Goal: Task Accomplishment & Management: Manage account settings

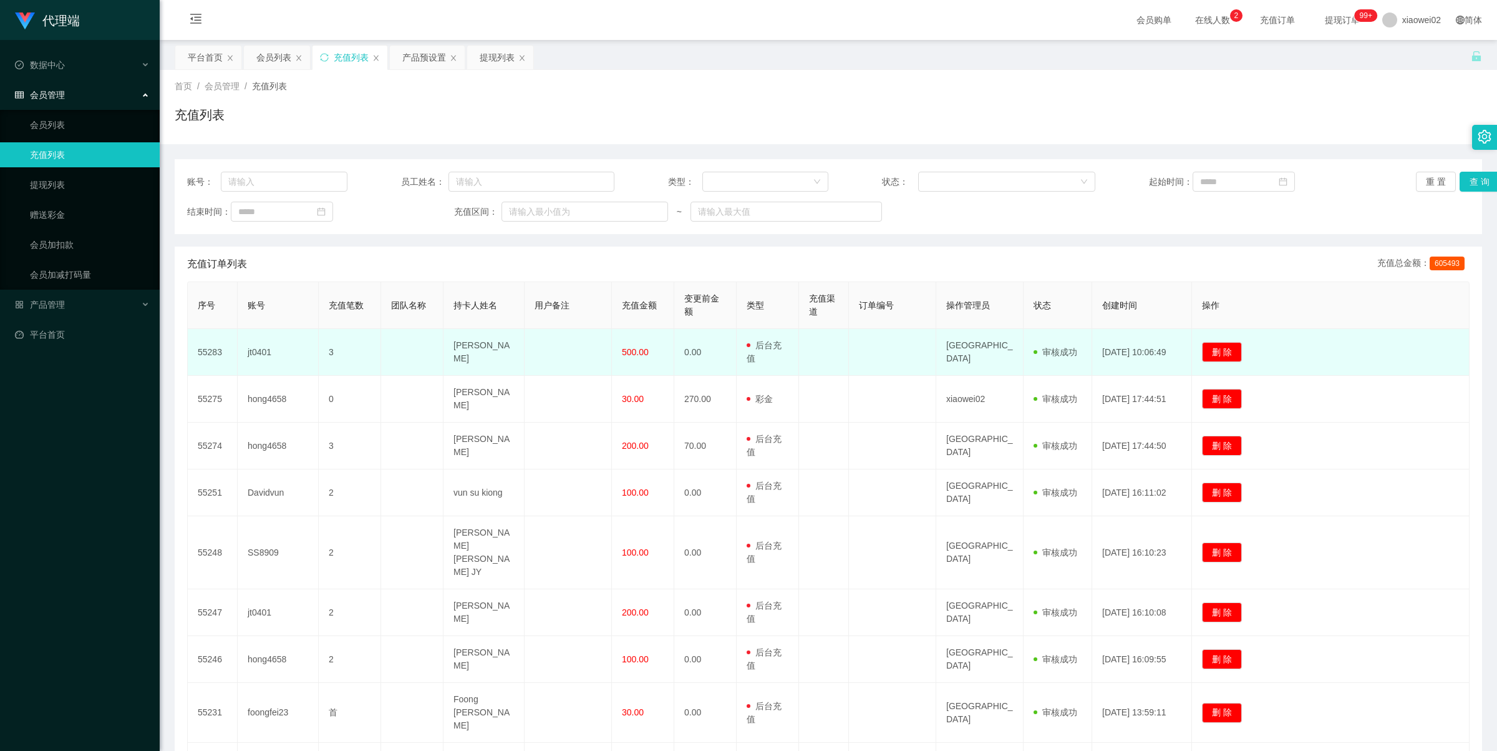
scroll to position [145, 0]
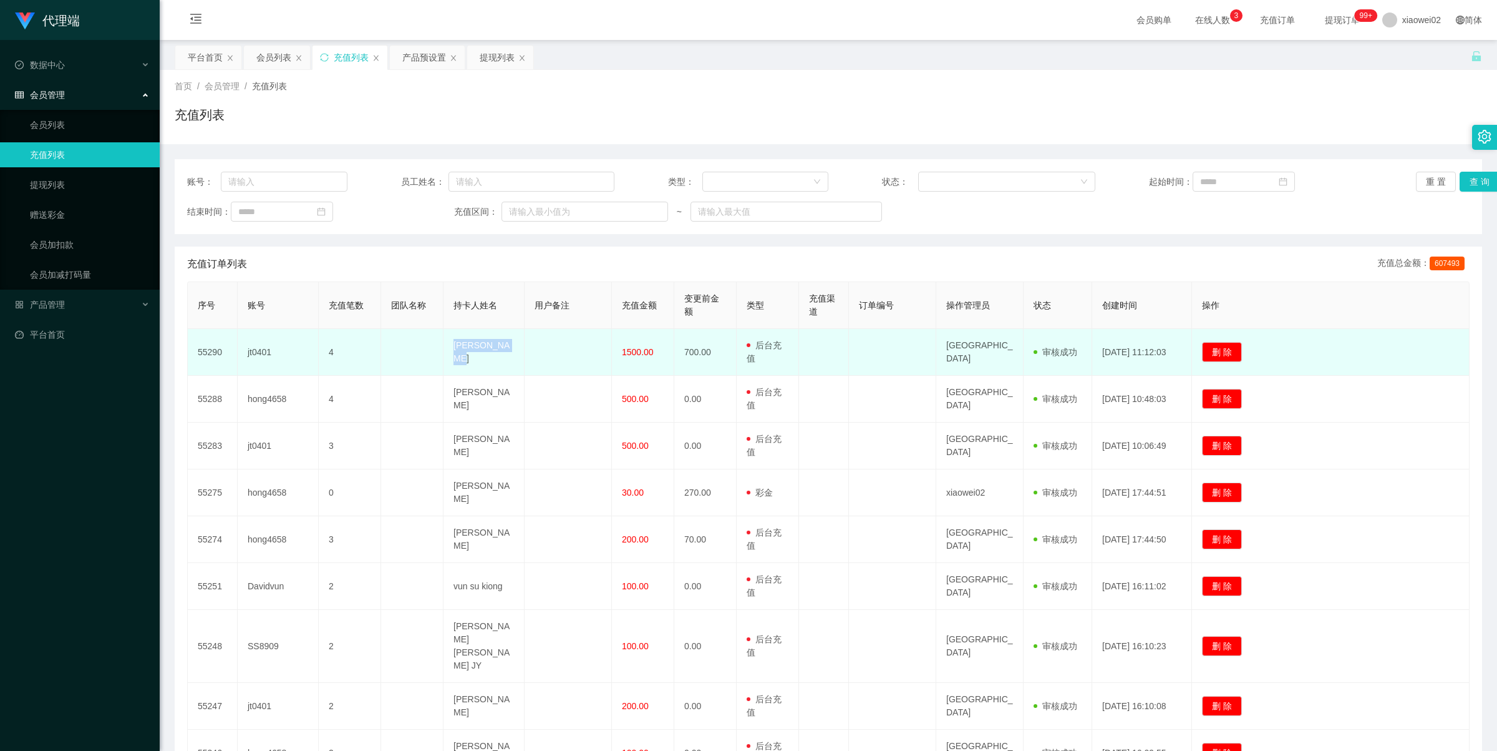
drag, startPoint x: 447, startPoint y: 348, endPoint x: 510, endPoint y: 353, distance: 63.2
click at [510, 353] on td "[PERSON_NAME]" at bounding box center [484, 352] width 81 height 47
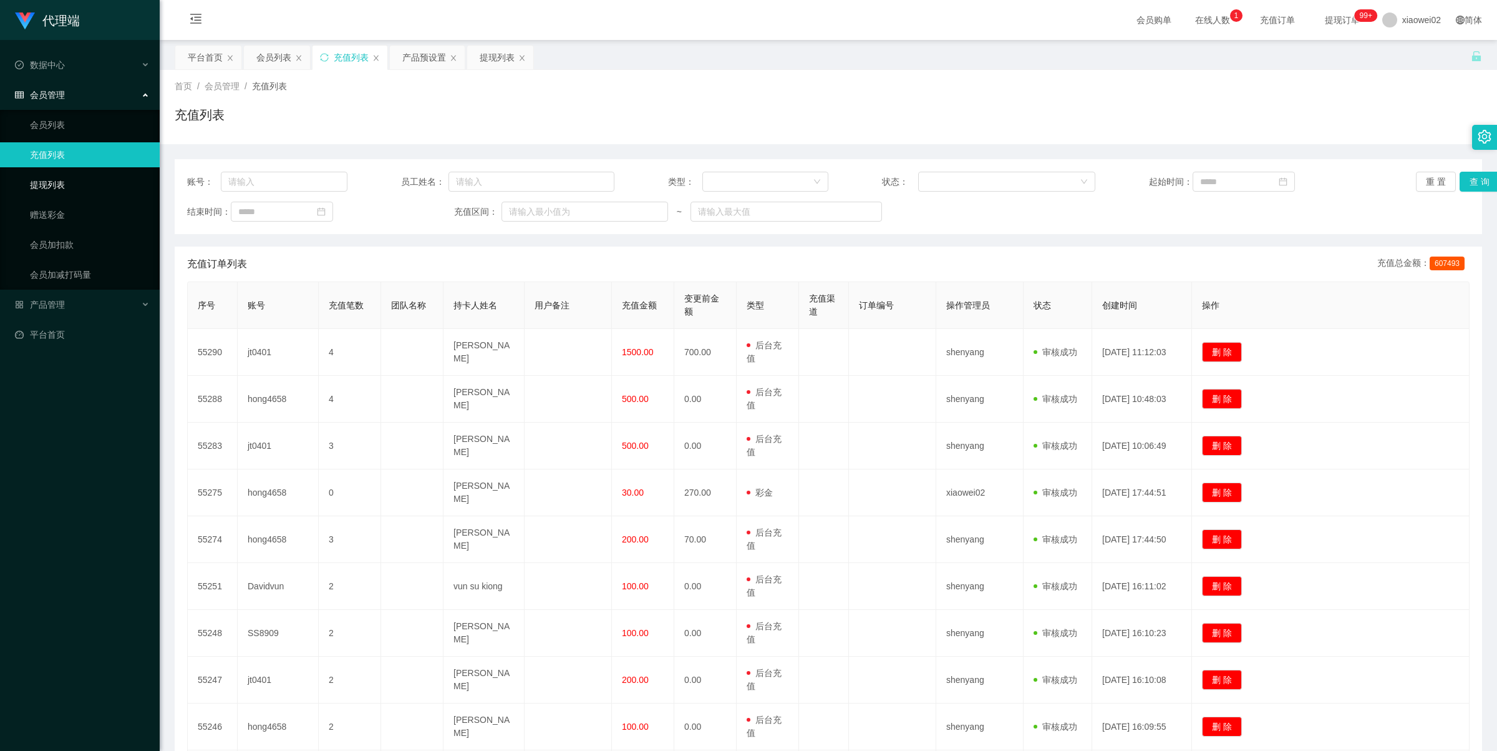
click at [51, 172] on link "提现列表" at bounding box center [90, 184] width 120 height 25
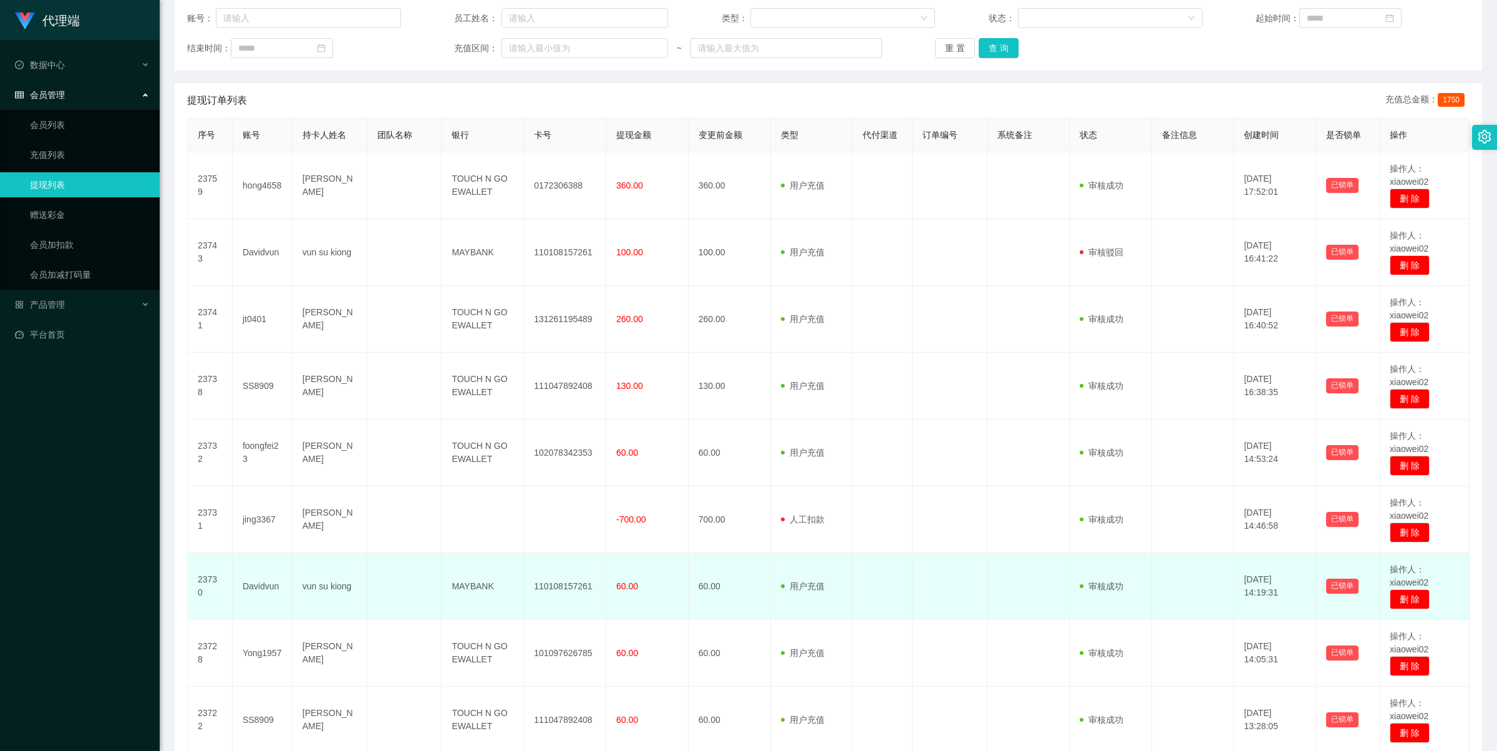
scroll to position [332, 0]
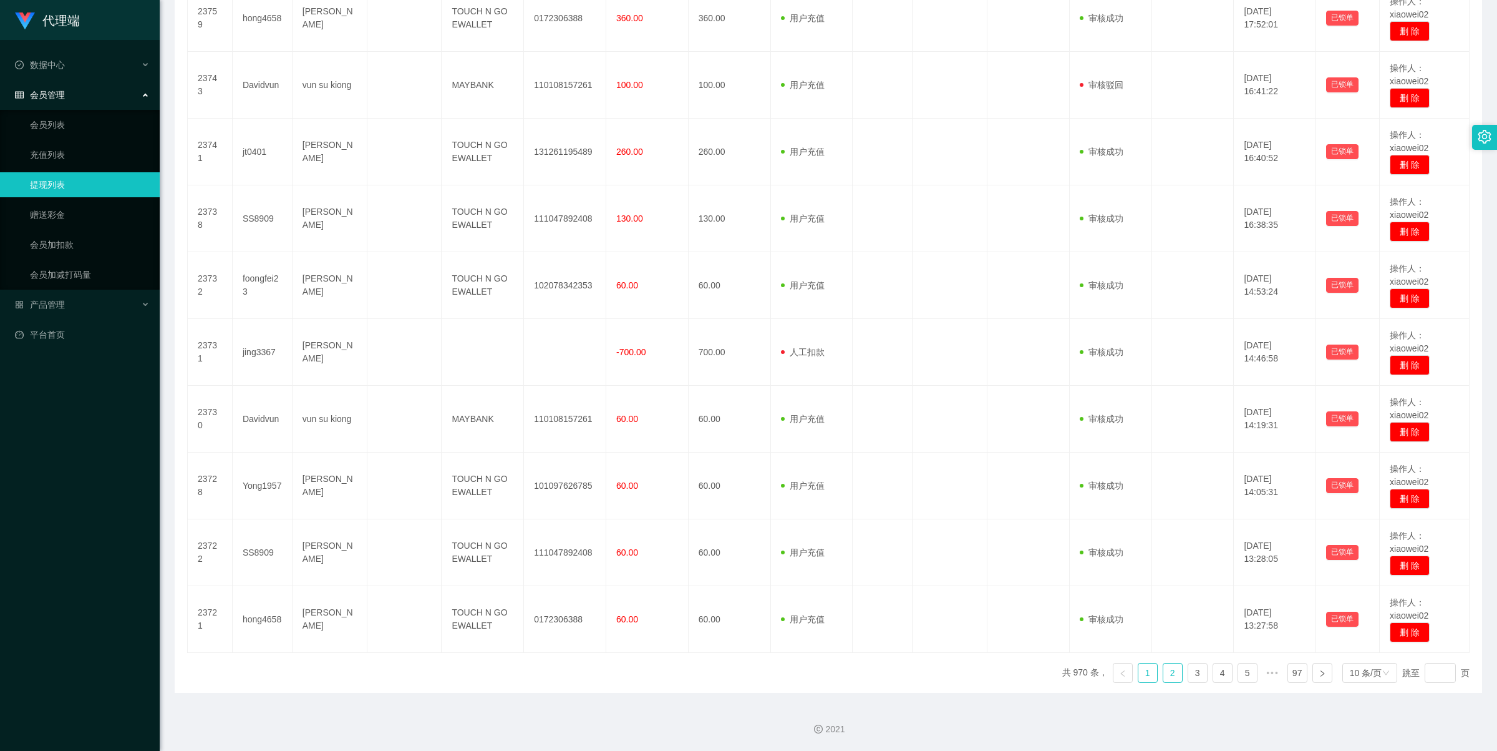
click at [1167, 677] on link "2" at bounding box center [1173, 672] width 19 height 19
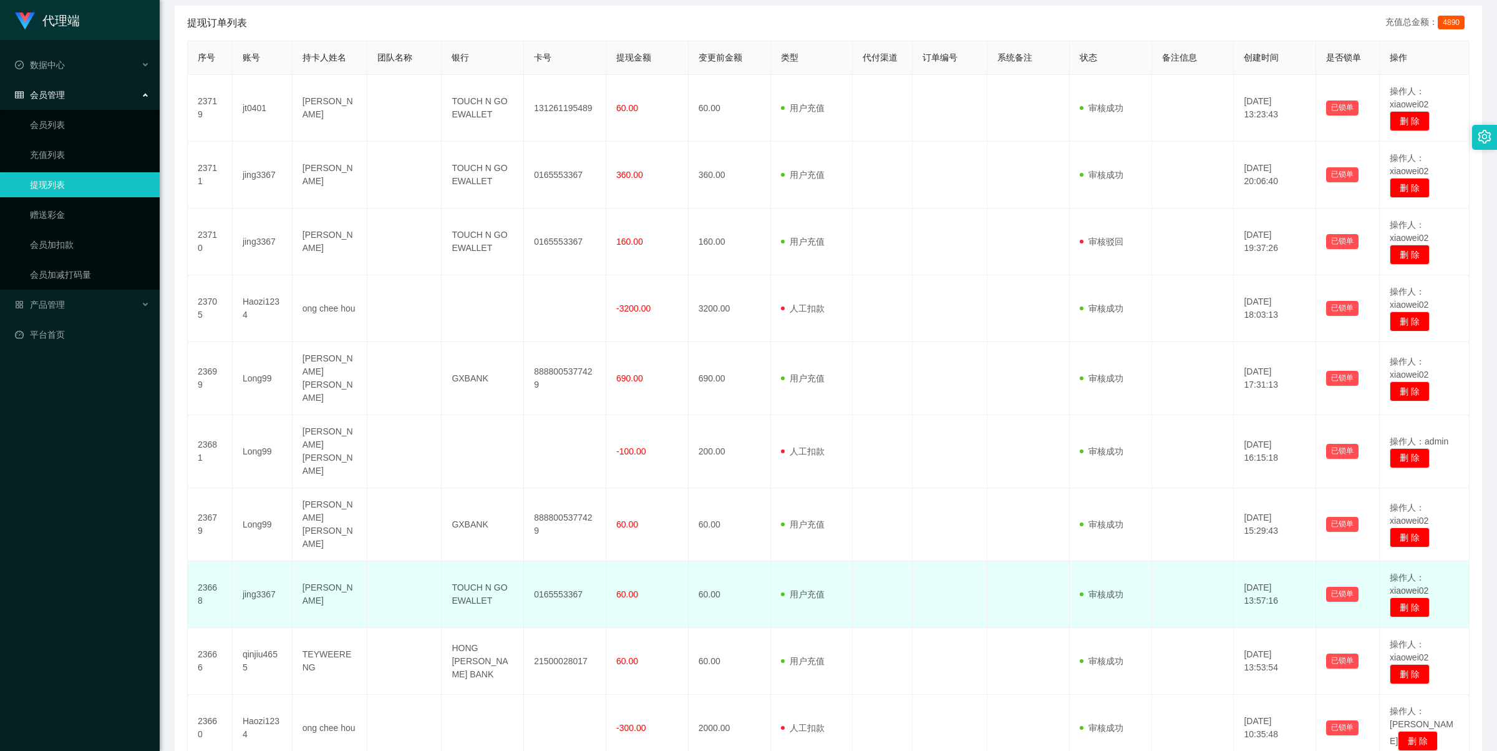
scroll to position [319, 0]
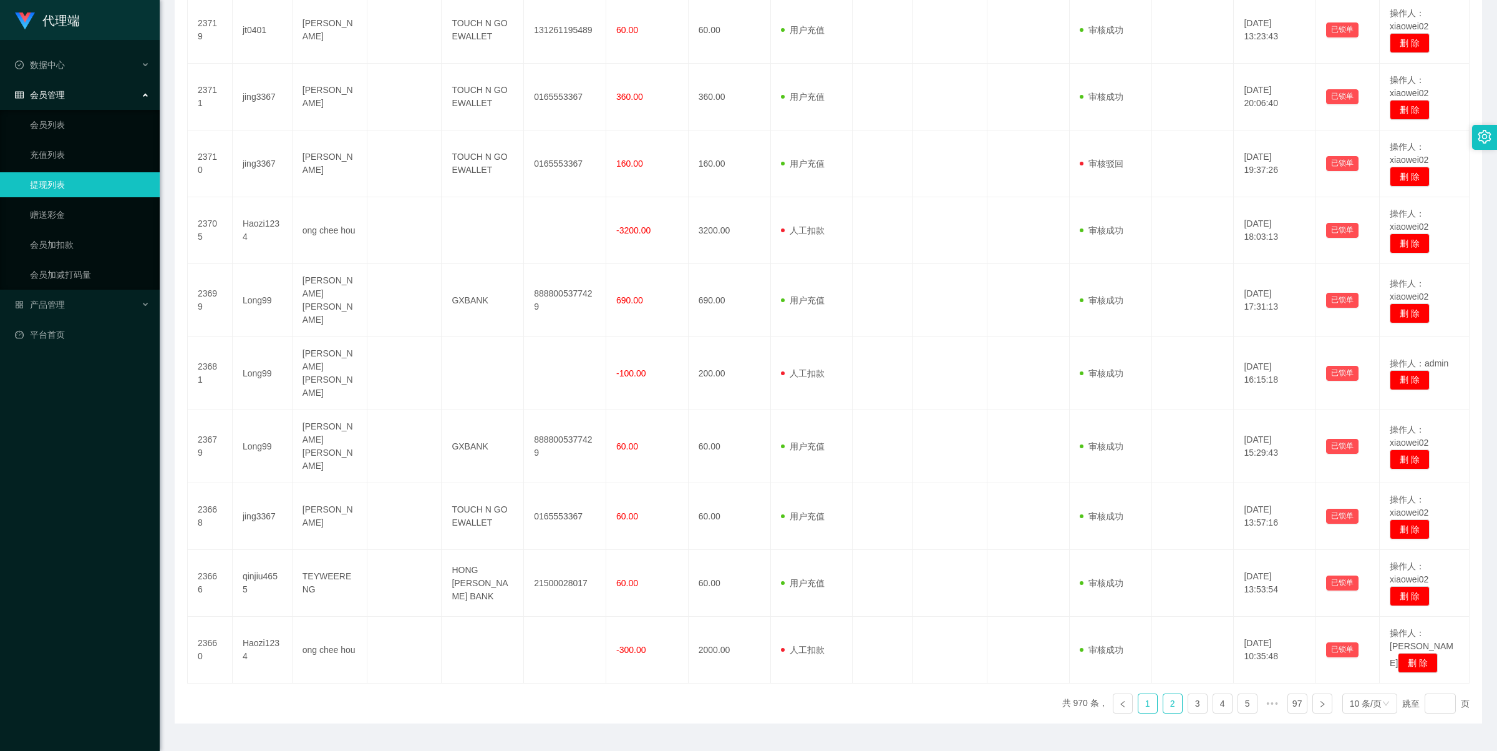
click at [1143, 694] on link "1" at bounding box center [1148, 703] width 19 height 19
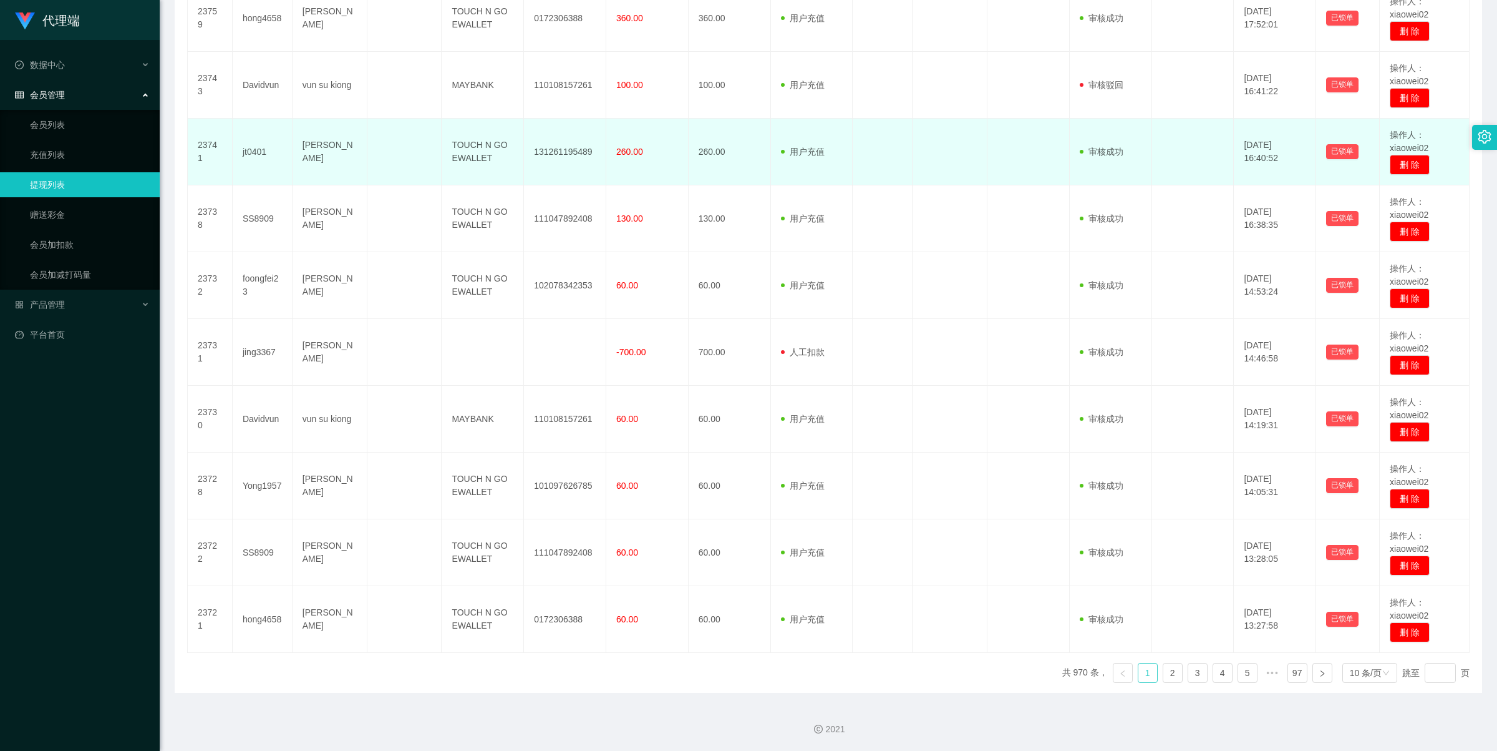
scroll to position [332, 0]
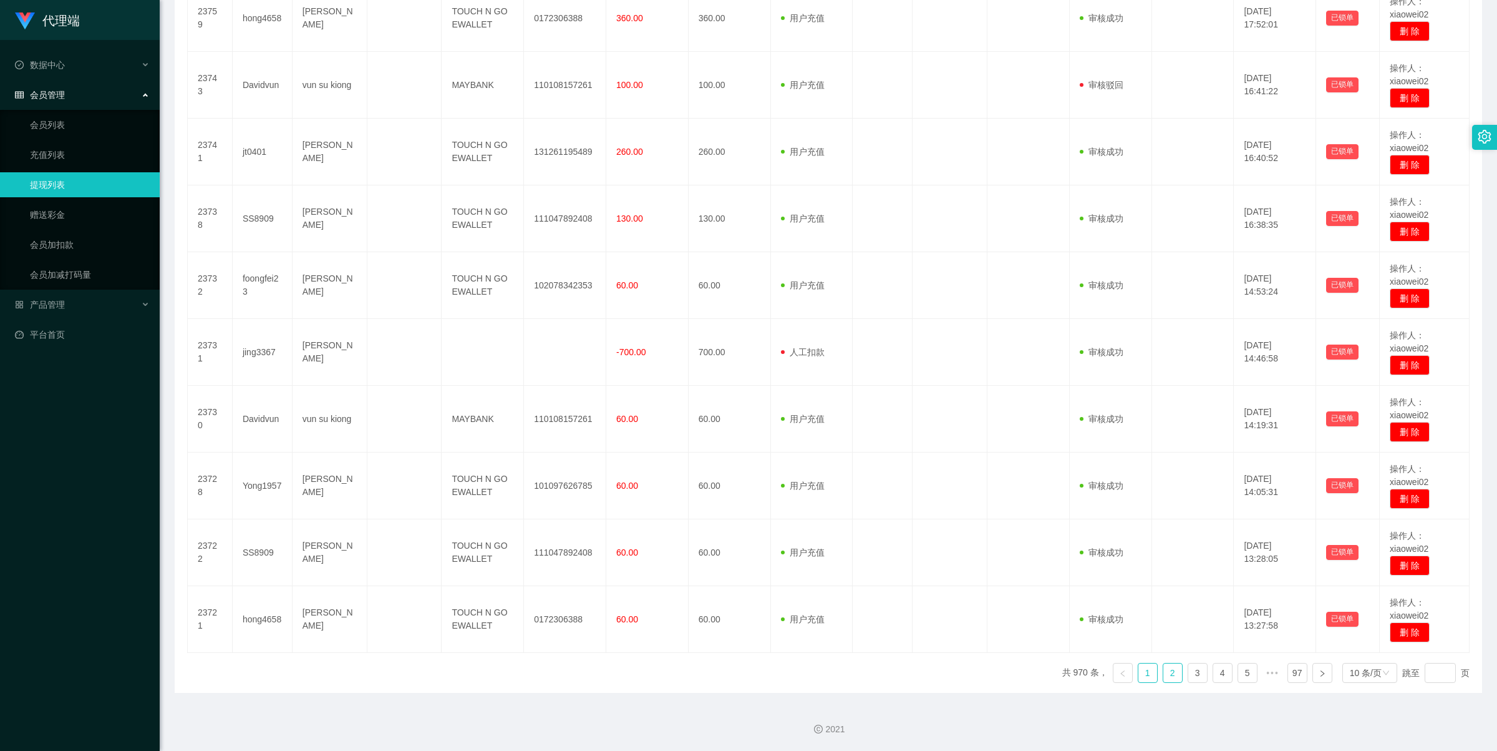
click at [1167, 671] on link "2" at bounding box center [1173, 672] width 19 height 19
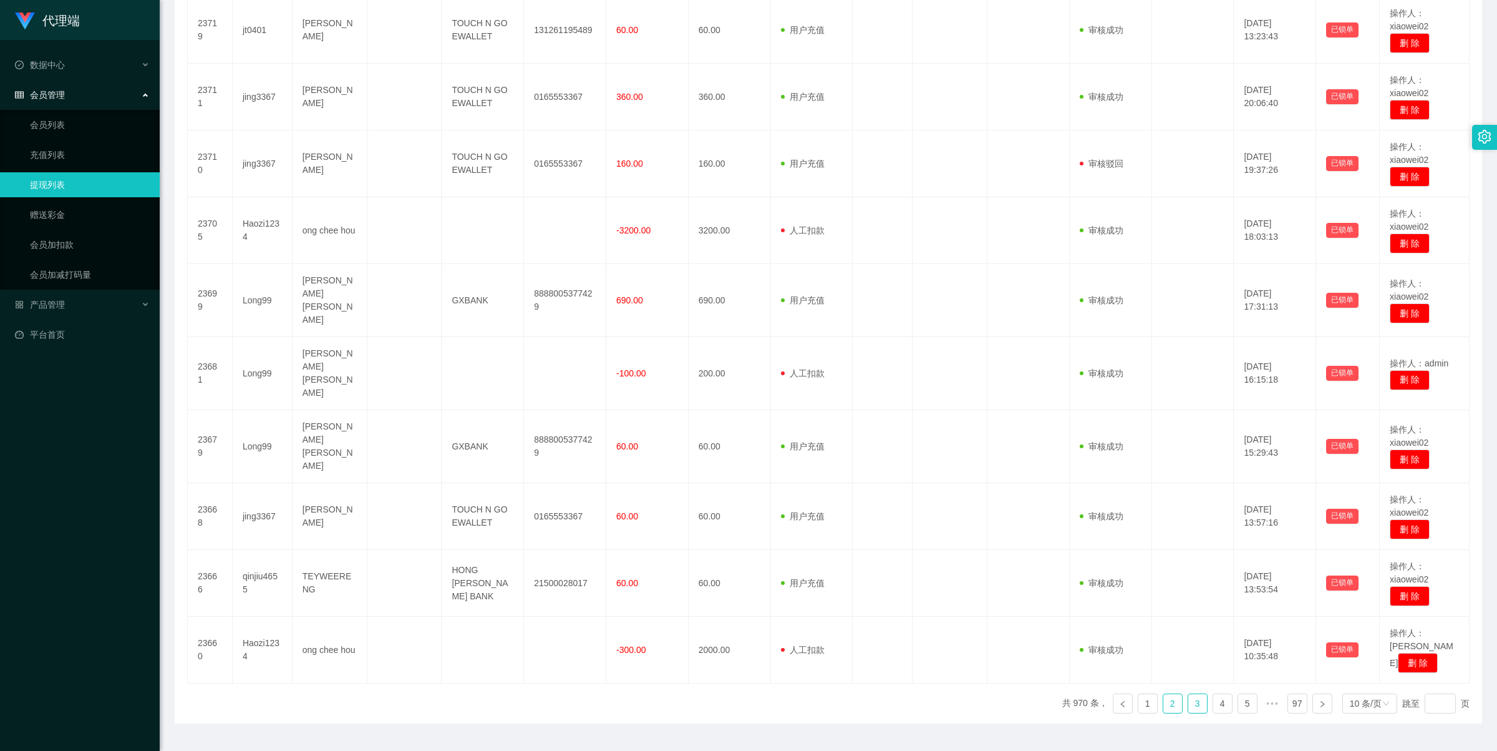
click at [1189, 694] on link "3" at bounding box center [1198, 703] width 19 height 19
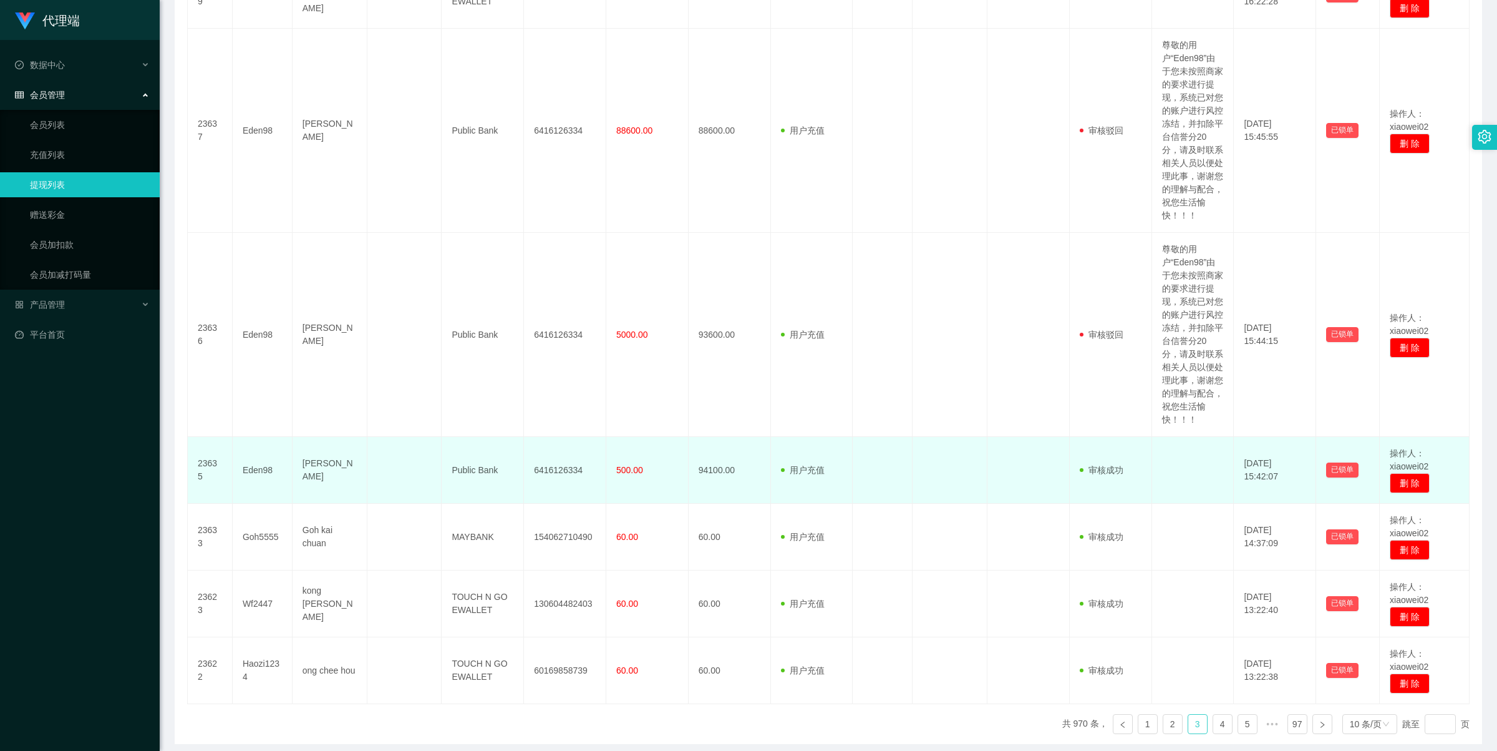
scroll to position [632, 0]
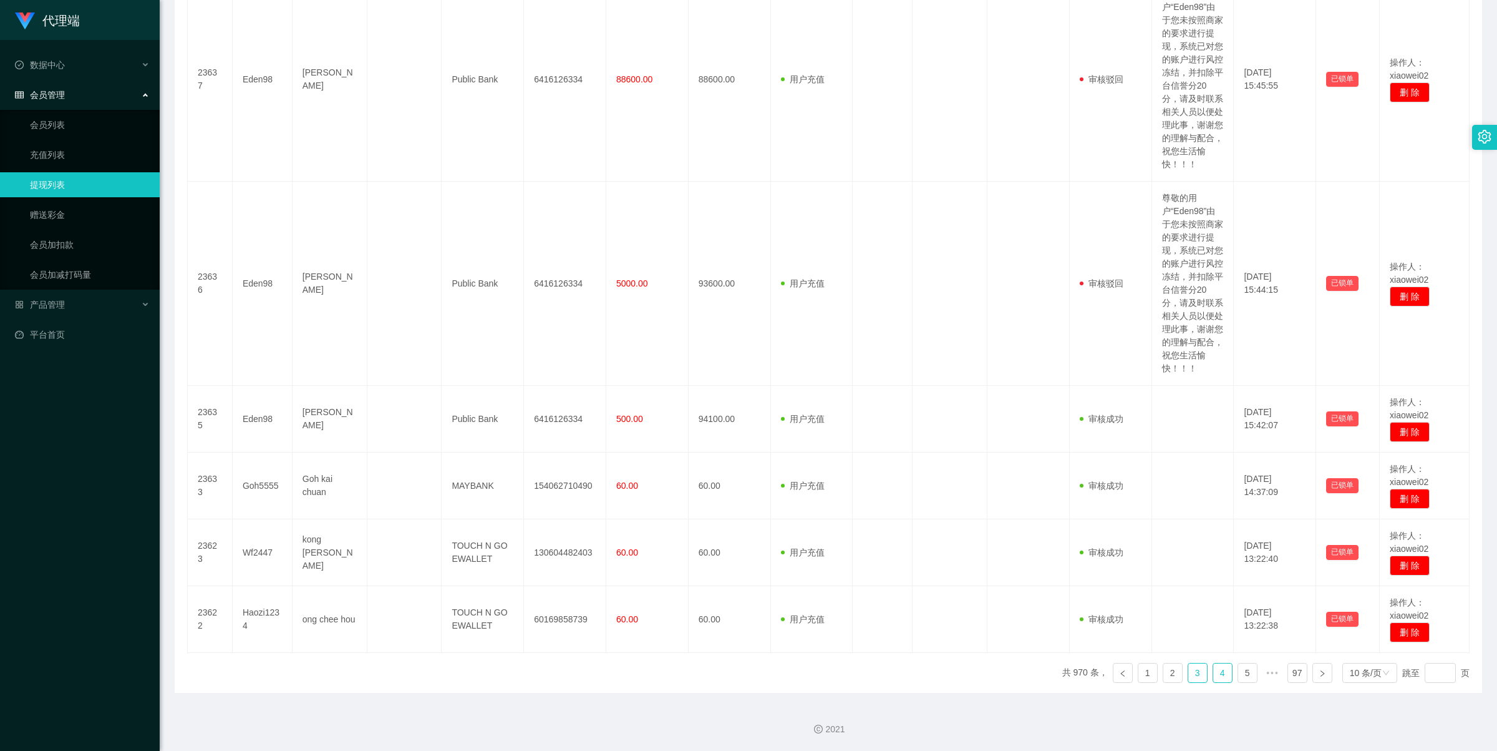
click at [1214, 680] on link "4" at bounding box center [1223, 672] width 19 height 19
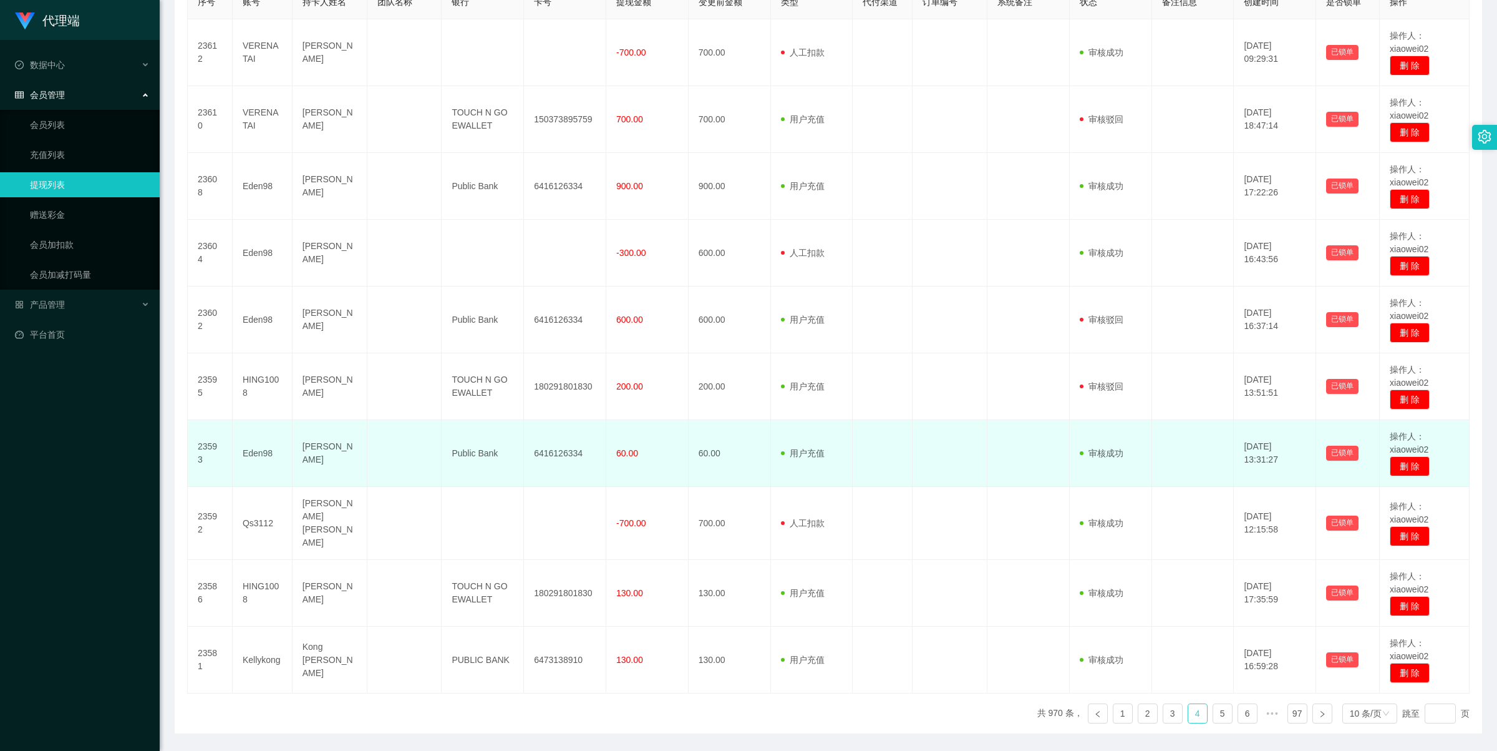
scroll to position [332, 0]
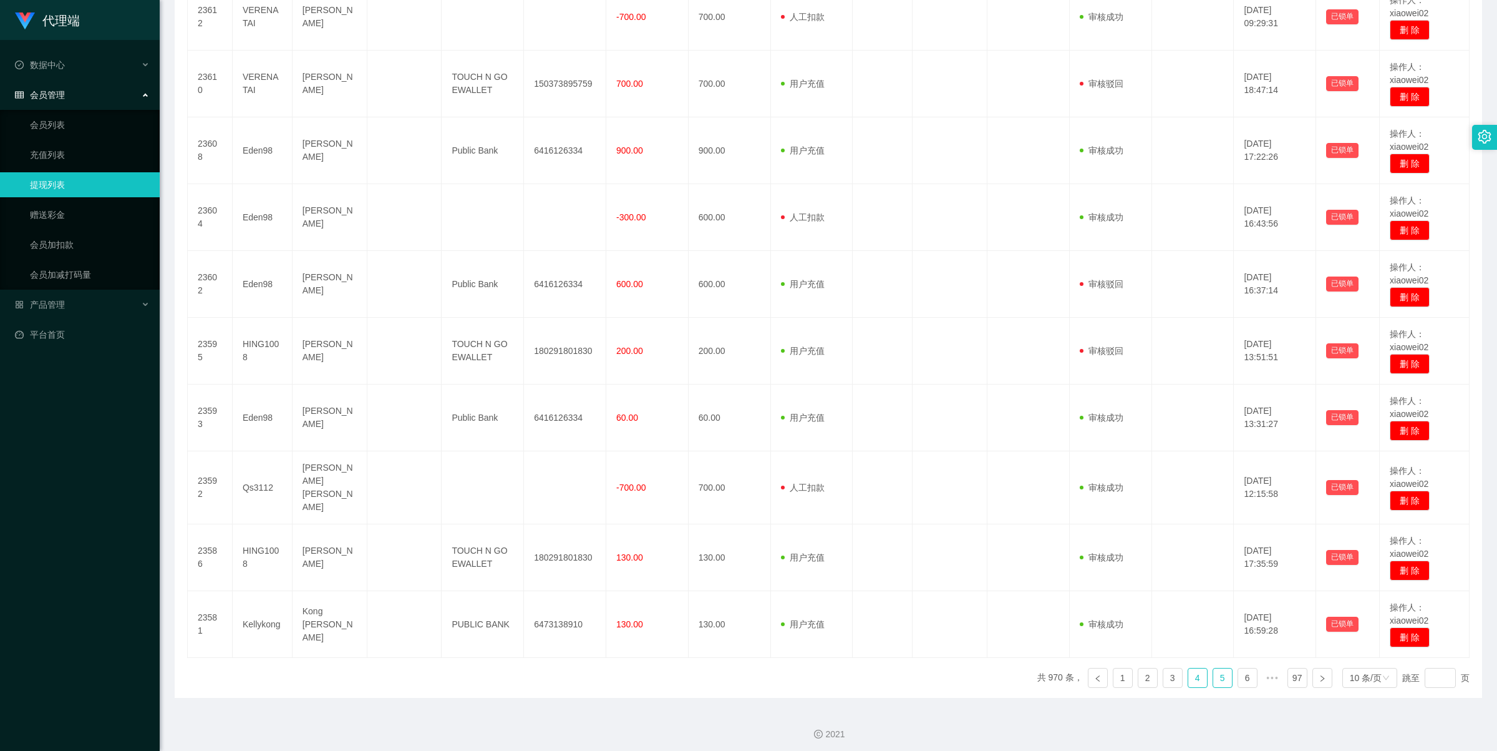
click at [1217, 679] on link "5" at bounding box center [1223, 677] width 19 height 19
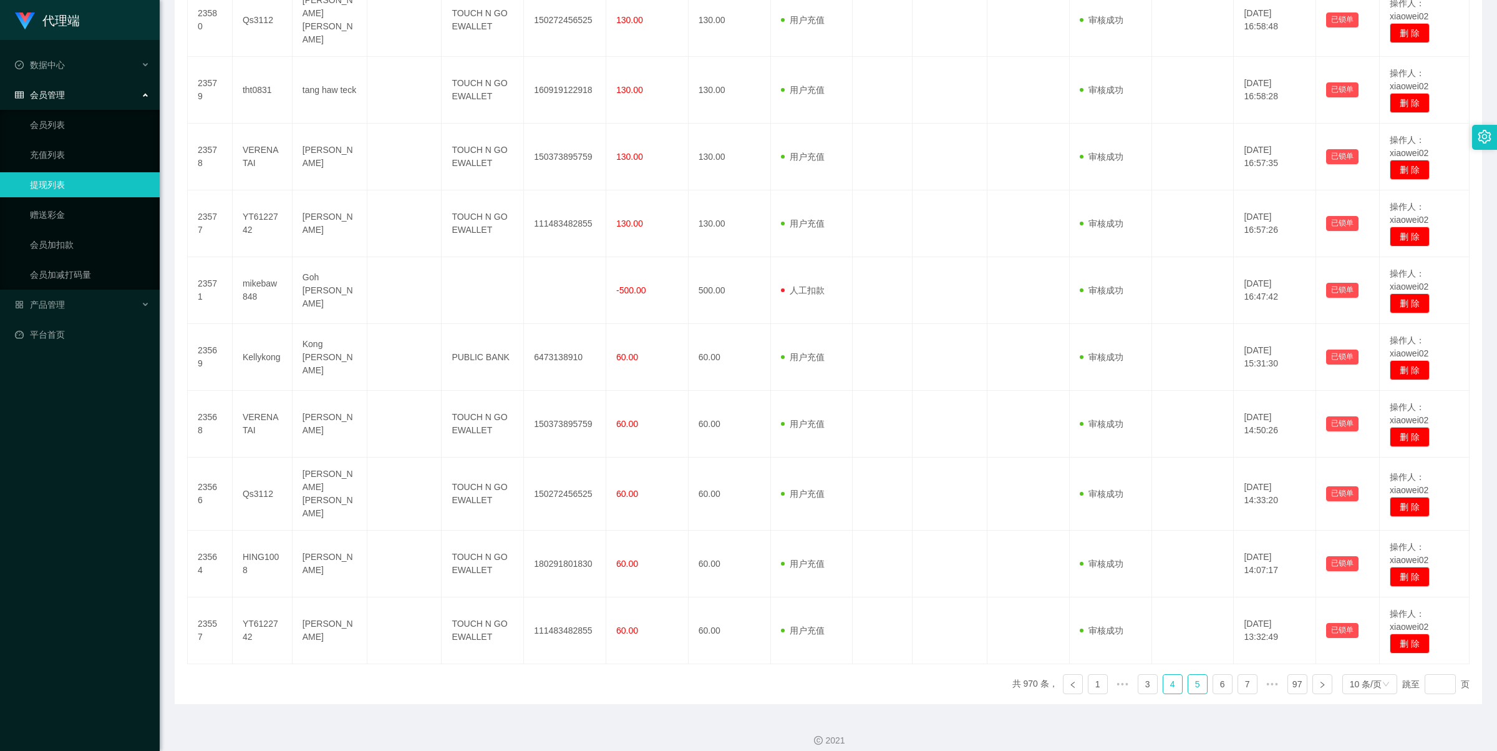
click at [1164, 679] on link "4" at bounding box center [1173, 683] width 19 height 19
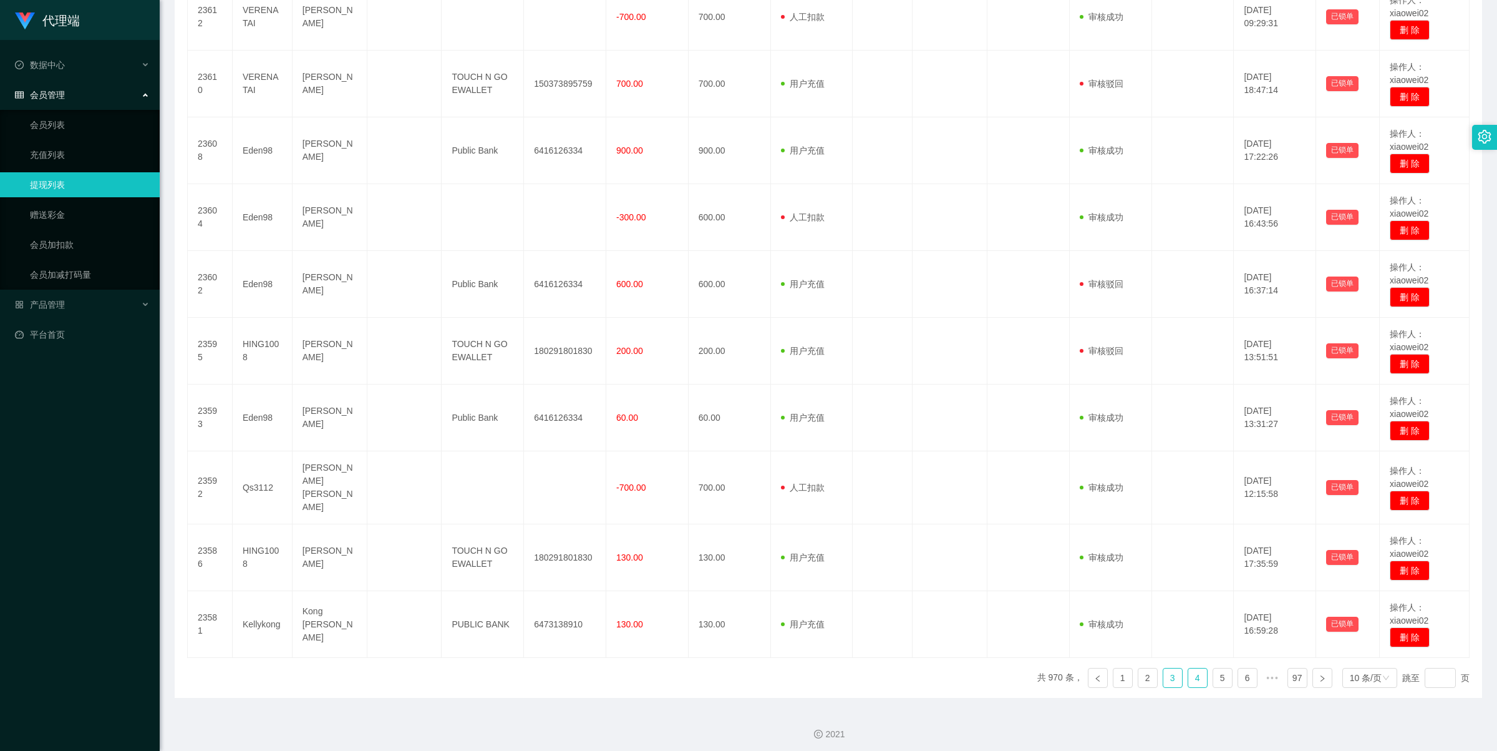
click at [1164, 679] on link "3" at bounding box center [1173, 677] width 19 height 19
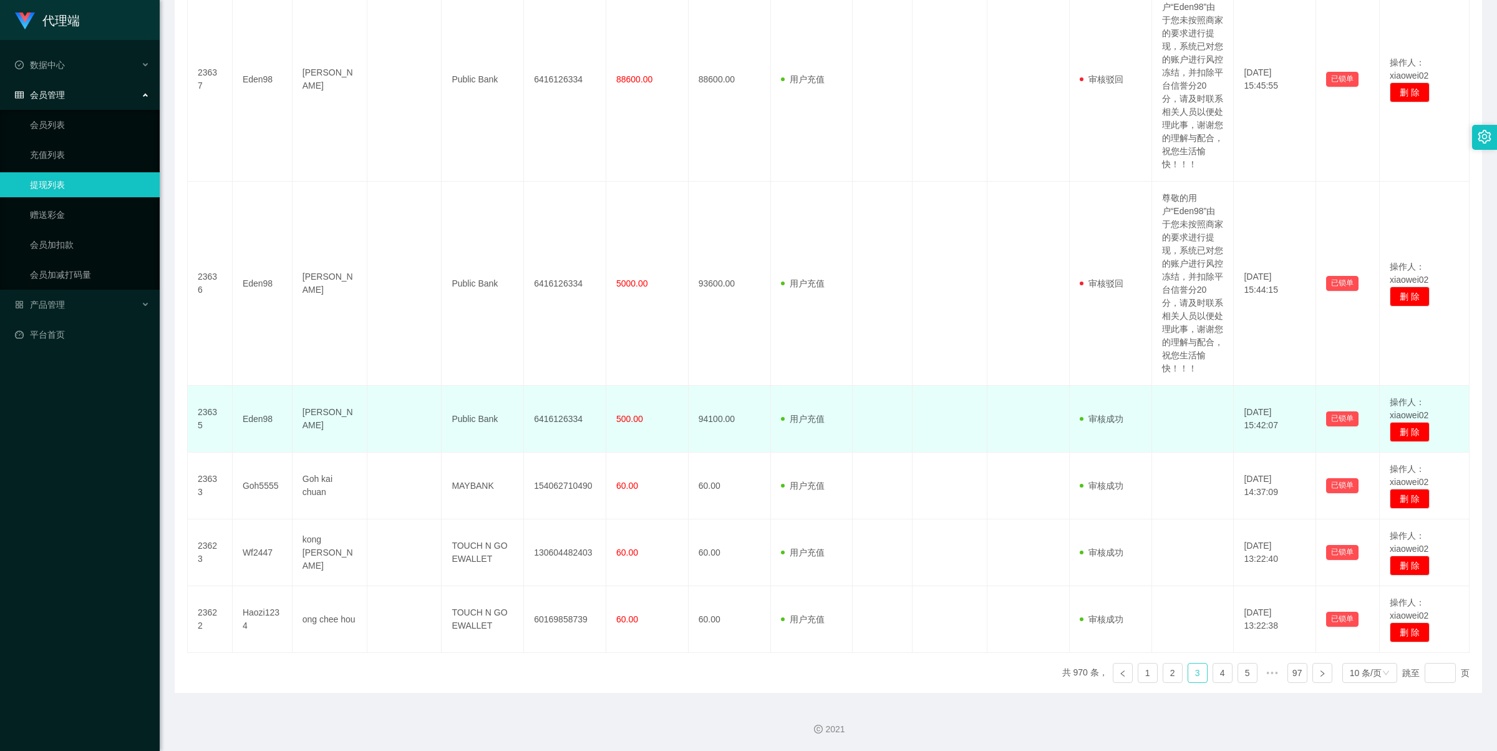
scroll to position [632, 0]
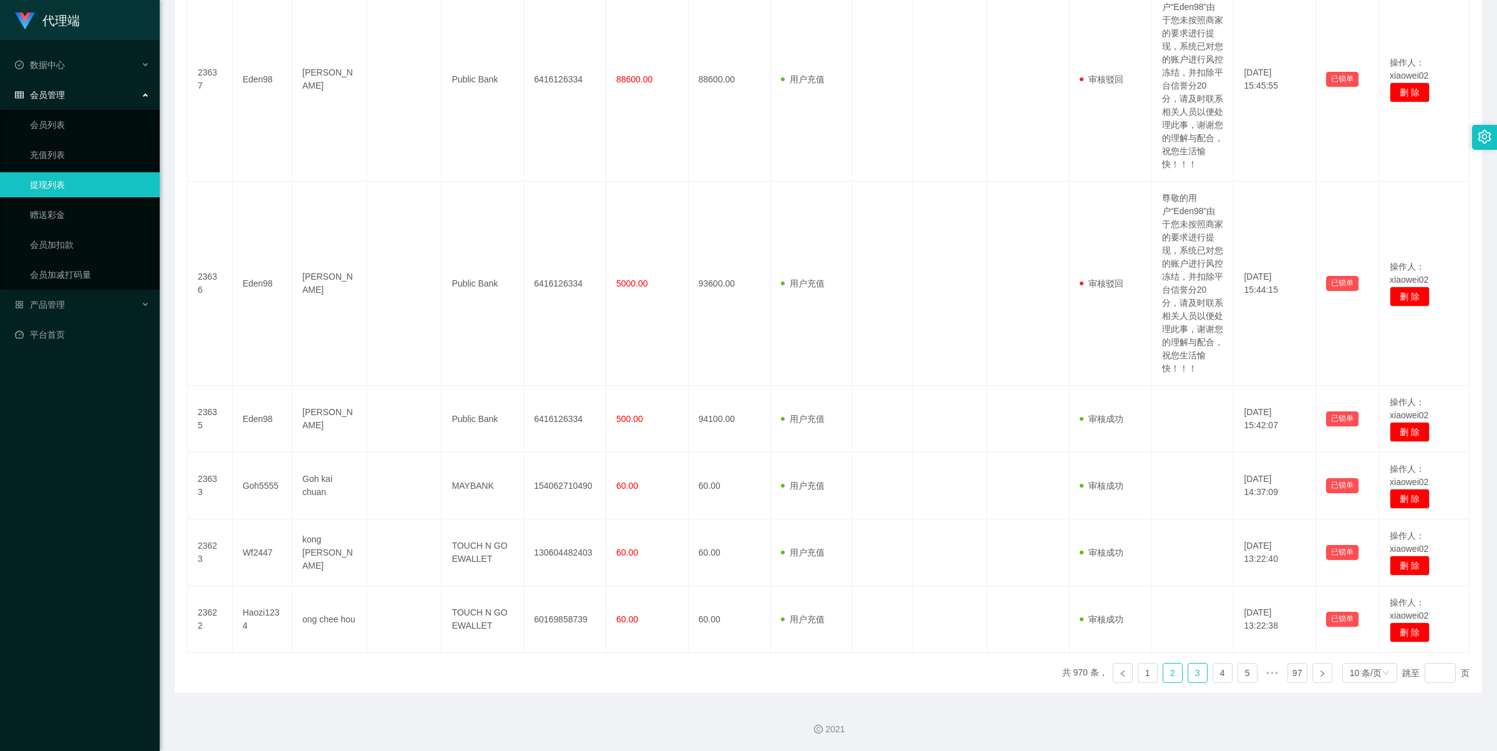
click at [1165, 677] on link "2" at bounding box center [1173, 672] width 19 height 19
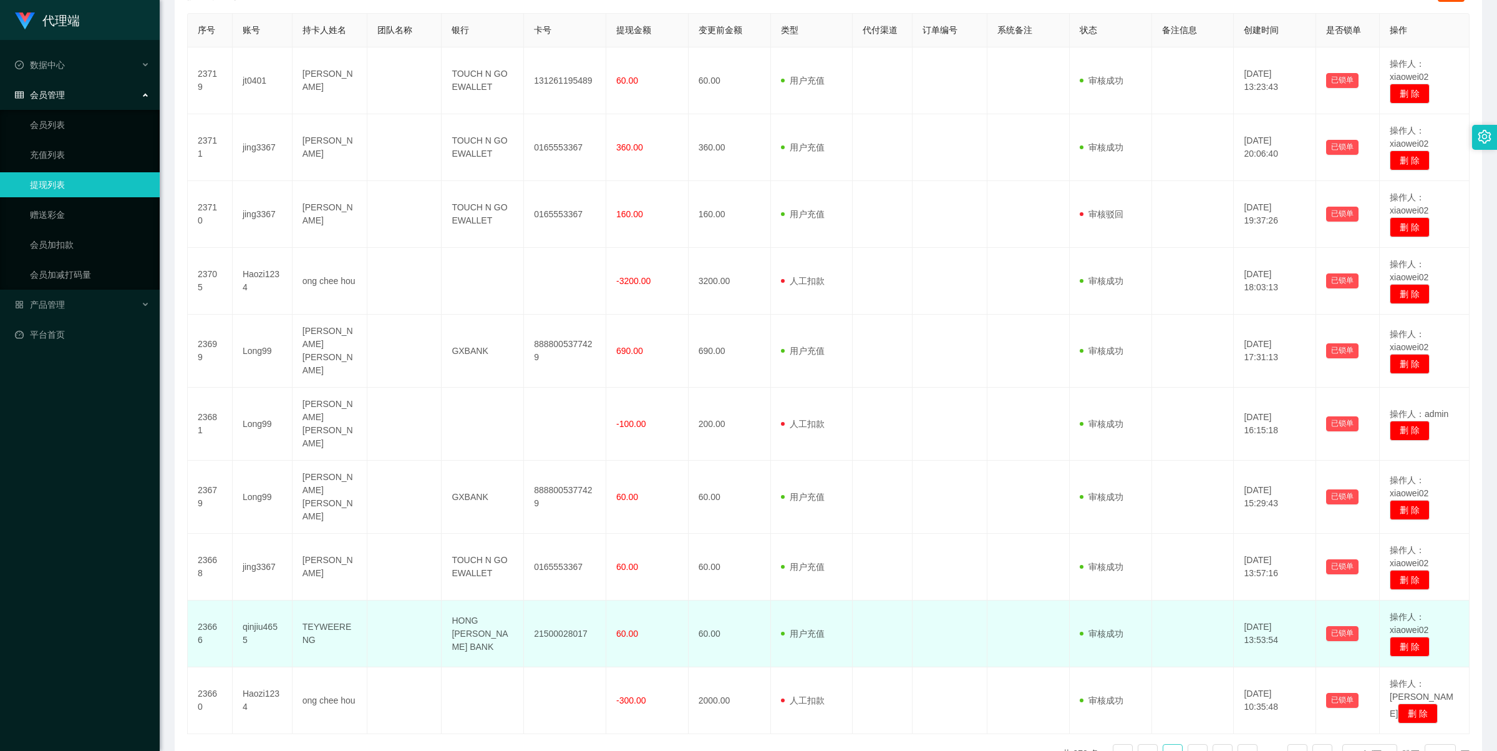
scroll to position [241, 0]
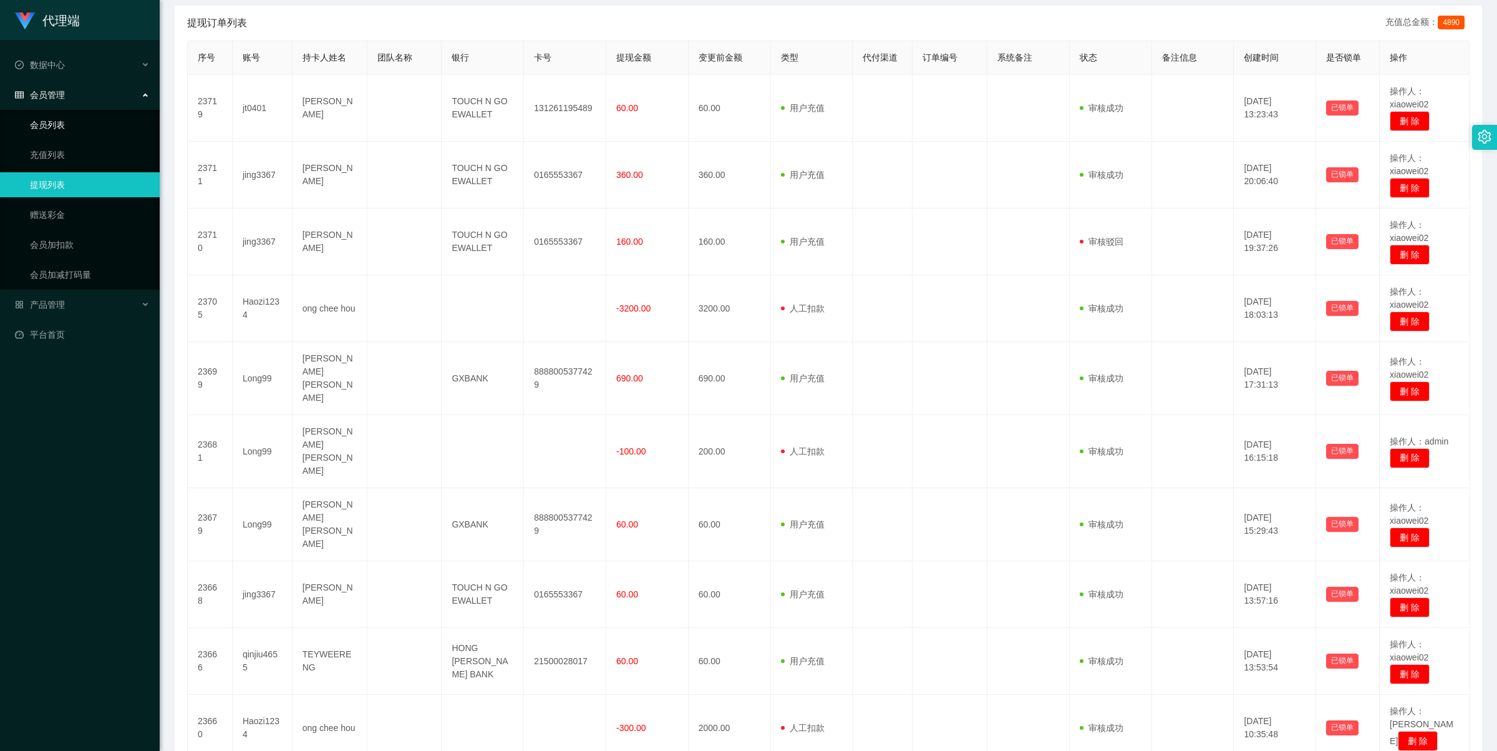
click at [75, 128] on link "会员列表" at bounding box center [90, 124] width 120 height 25
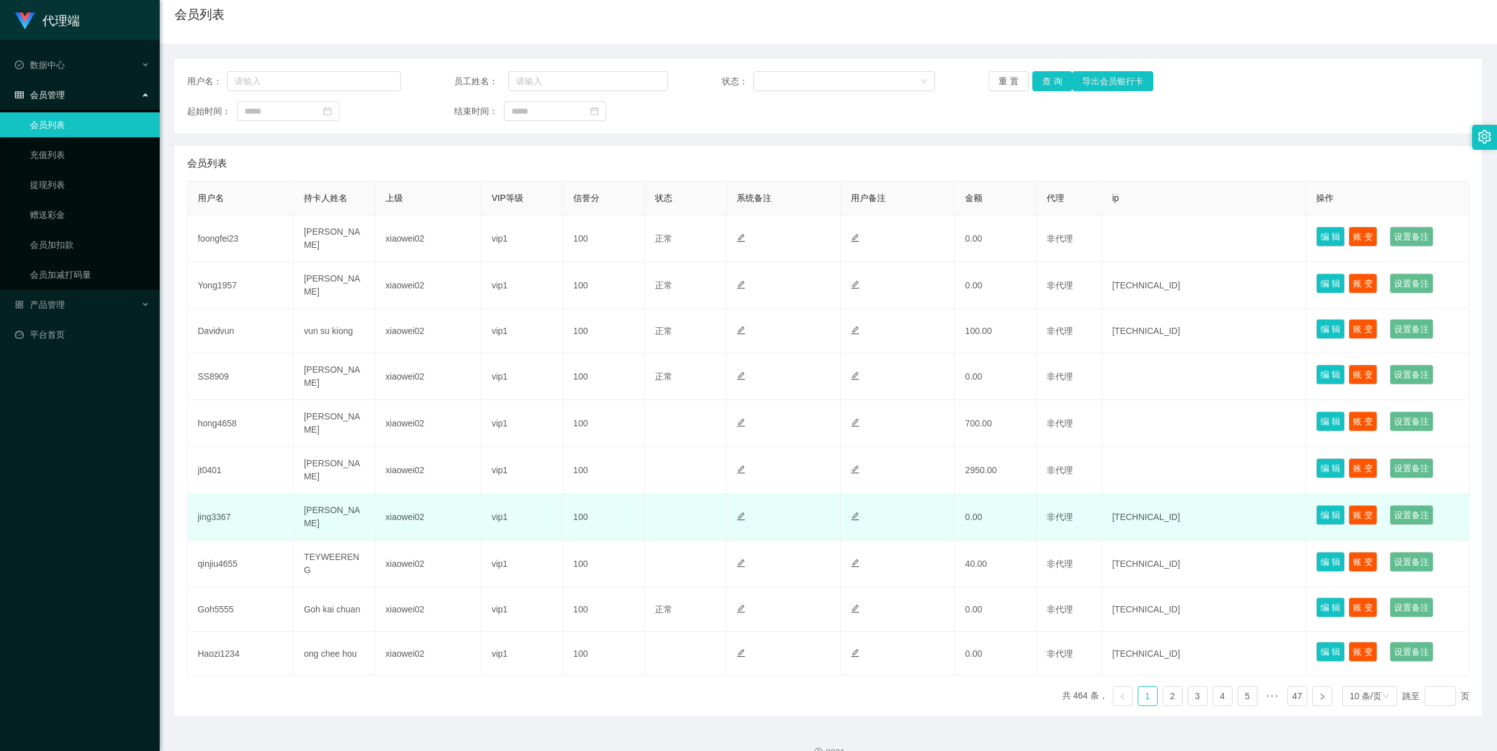
scroll to position [110, 0]
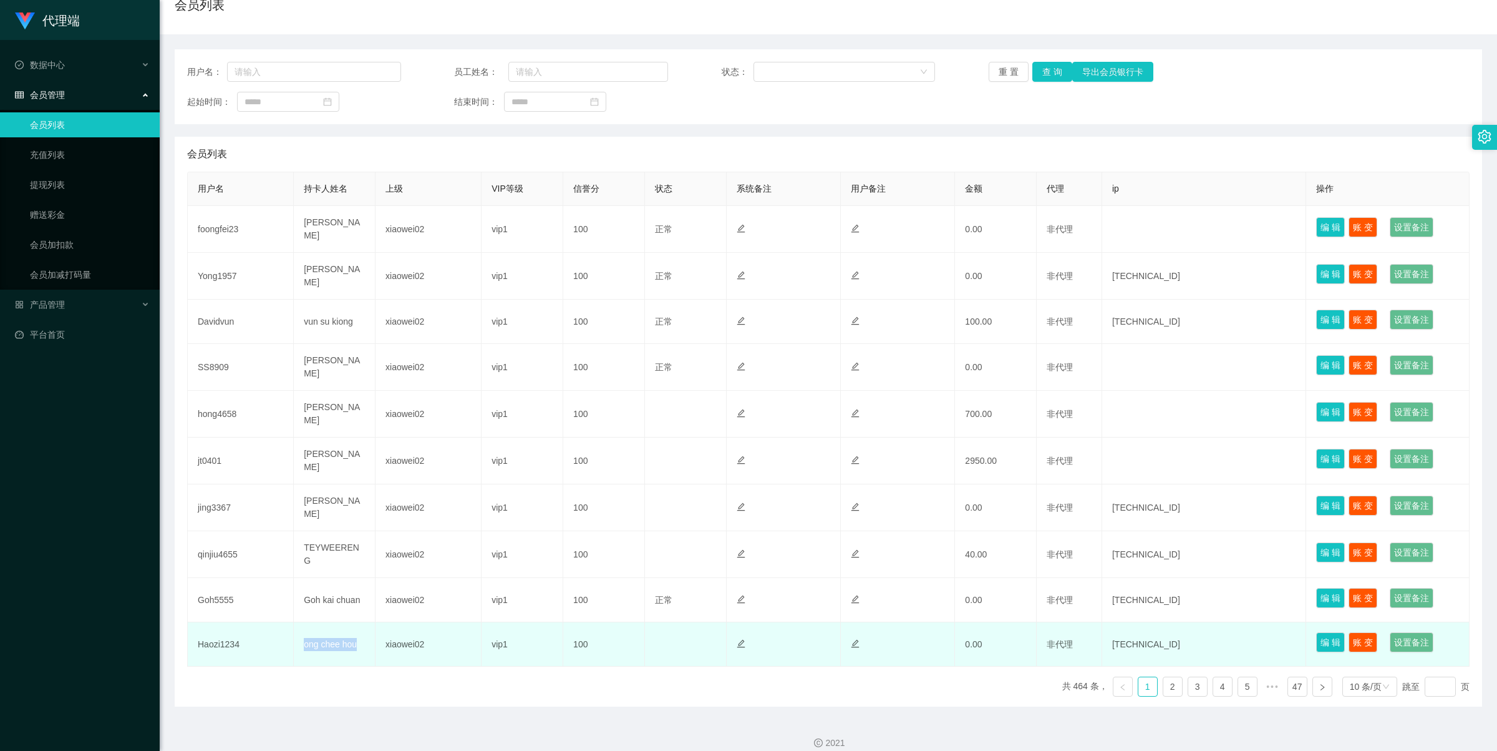
drag, startPoint x: 301, startPoint y: 632, endPoint x: 356, endPoint y: 641, distance: 55.6
click at [356, 641] on td "ong chee hou" at bounding box center [335, 644] width 82 height 44
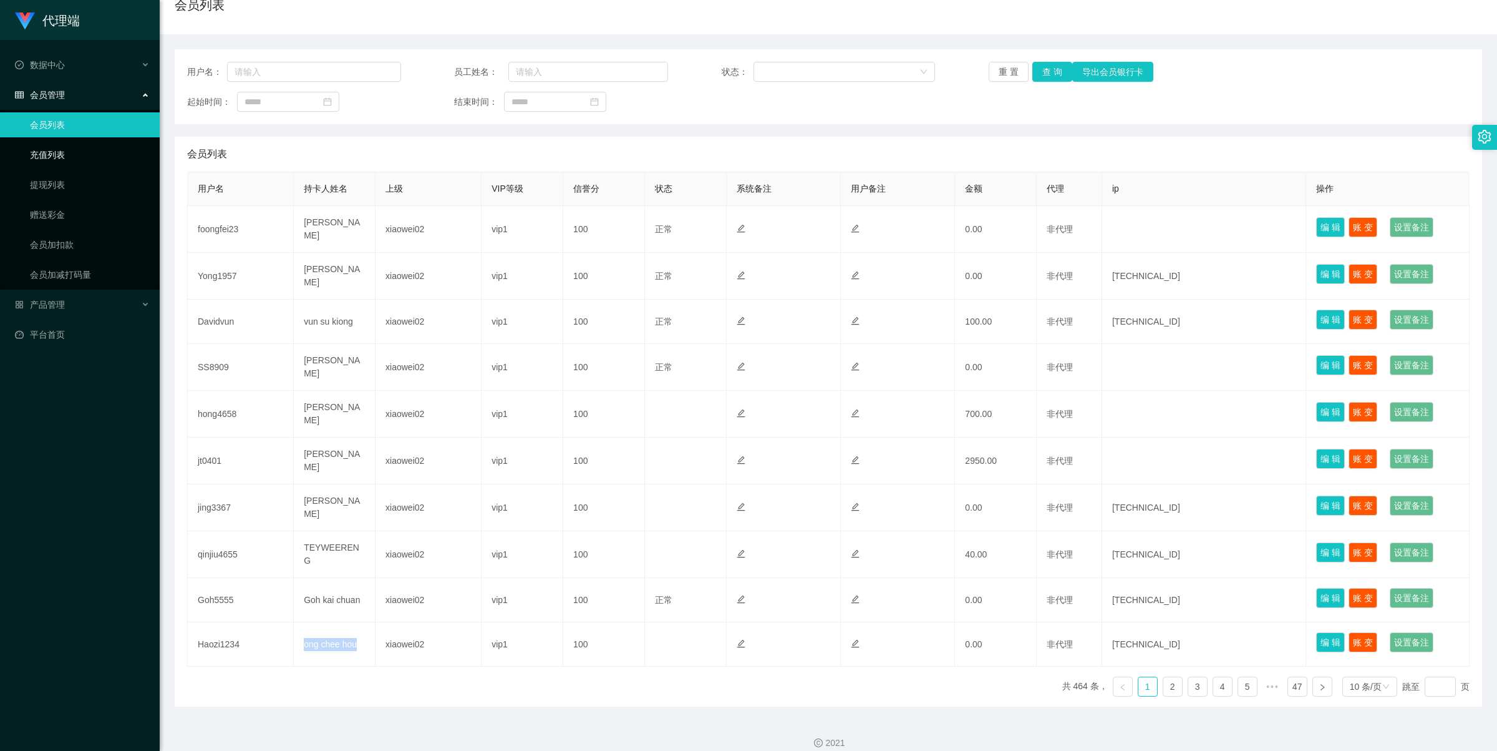
click at [70, 158] on link "充值列表" at bounding box center [90, 154] width 120 height 25
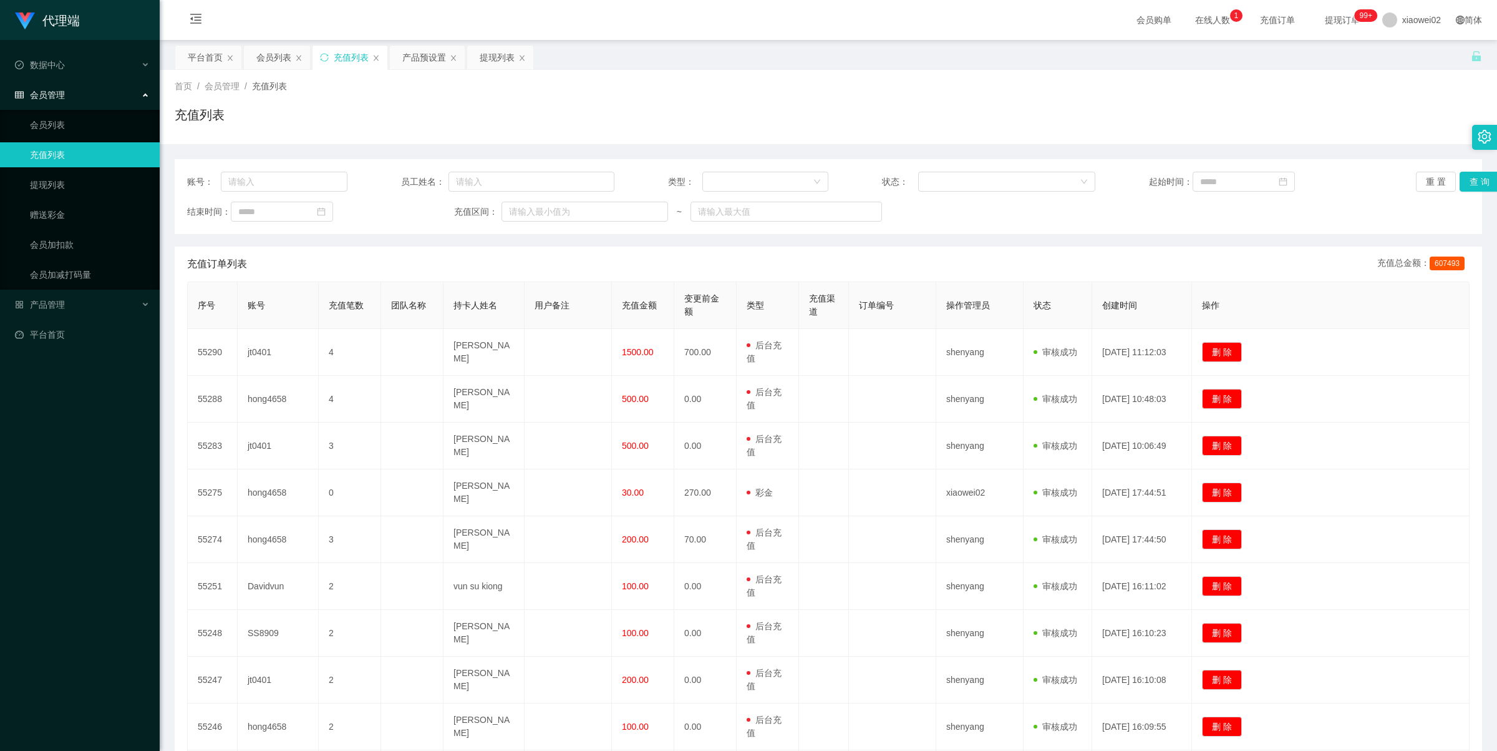
click at [980, 243] on div "账号： 员工姓名： 类型： 状态： 起始时间： 重 置 查 询 结束时间： 充值区间： ~ 充值订单列表 充值总金额： 607493 序号 账号 充值笔数 团…" at bounding box center [829, 498] width 1308 height 678
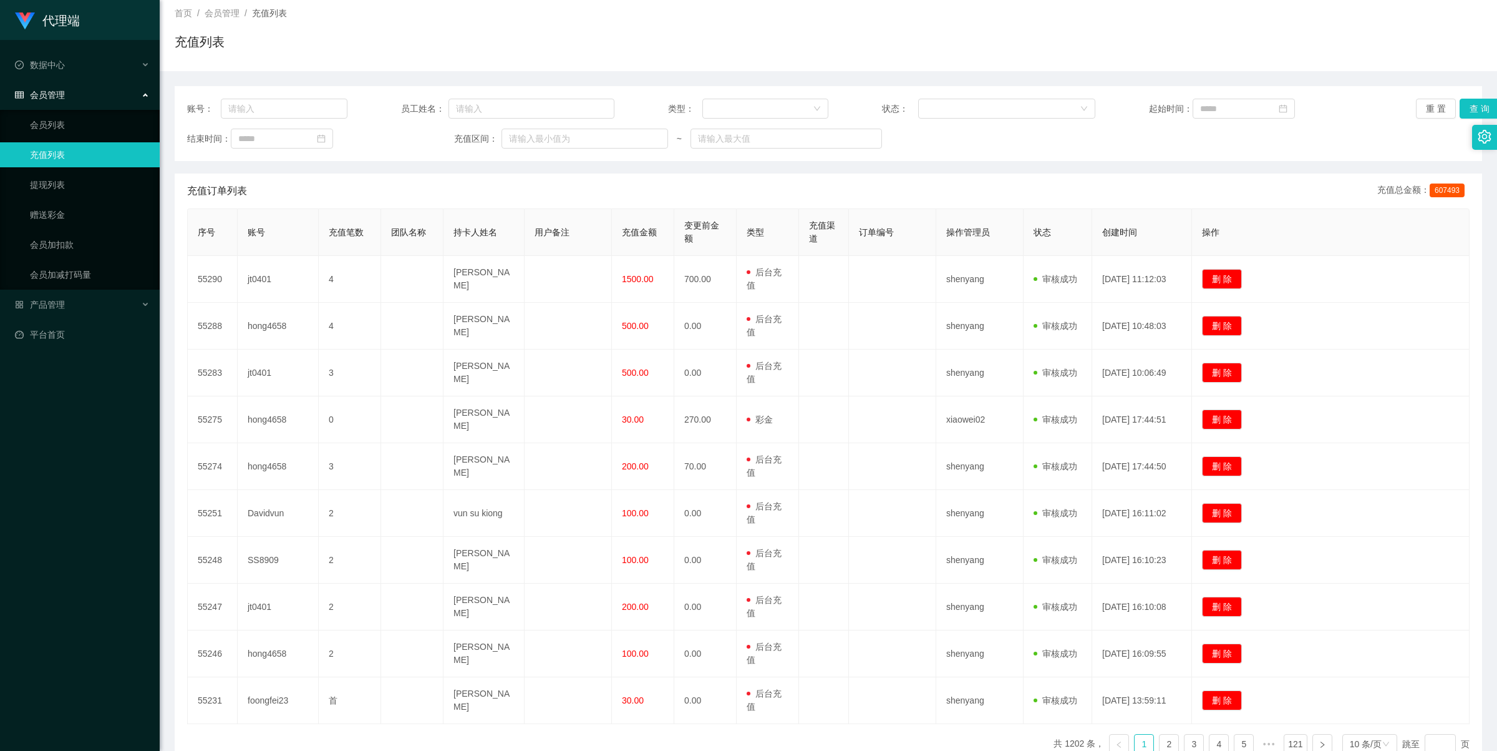
scroll to position [145, 0]
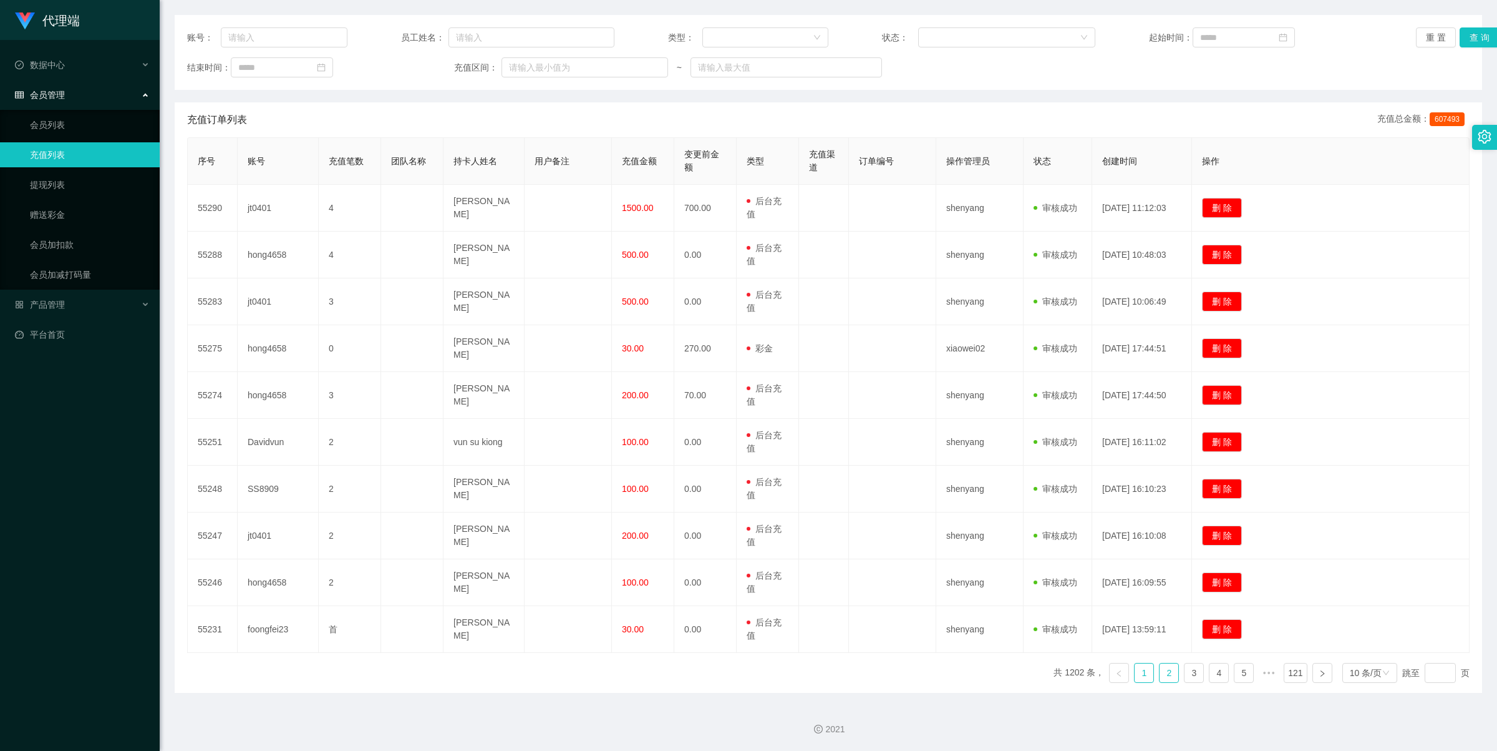
click at [1160, 675] on link "2" at bounding box center [1169, 672] width 19 height 19
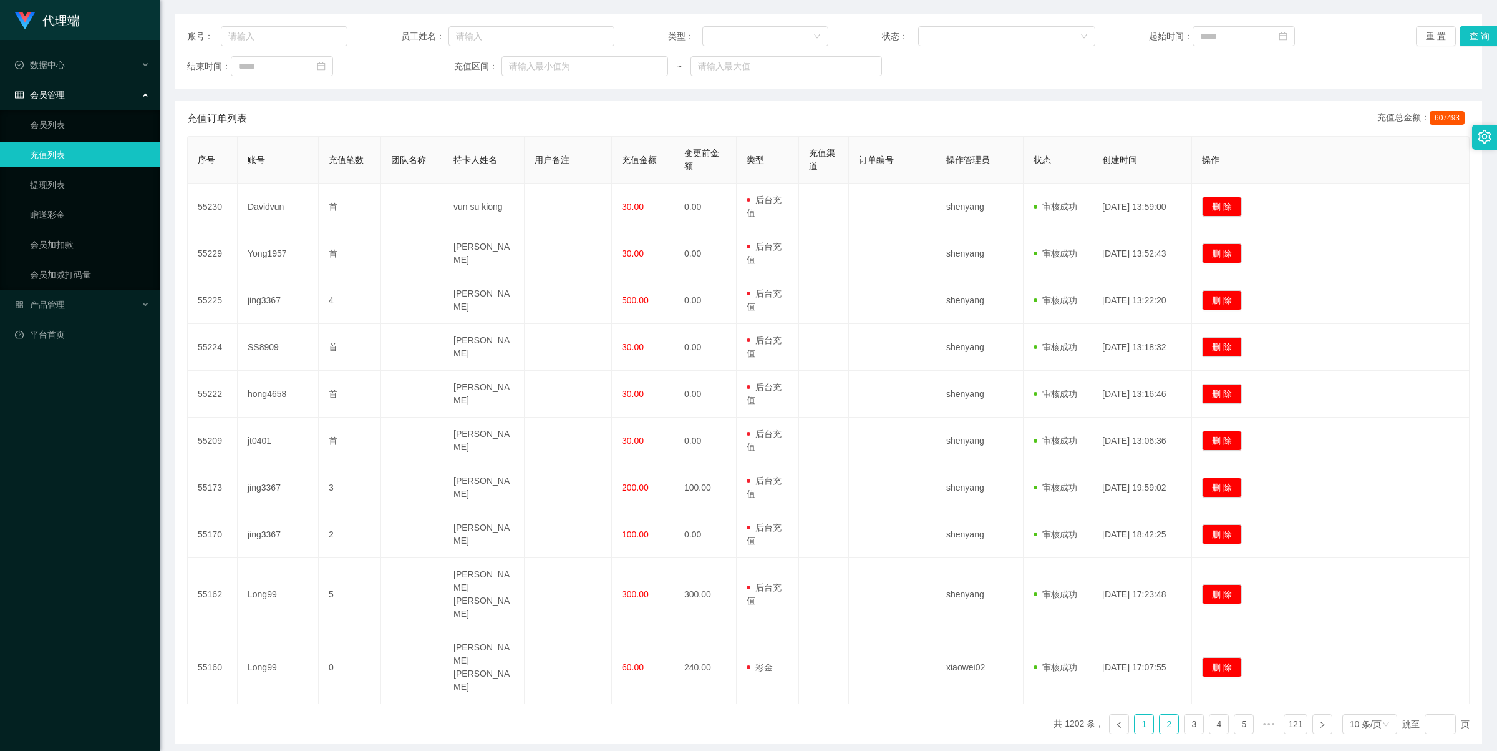
click at [1139, 714] on link "1" at bounding box center [1144, 723] width 19 height 19
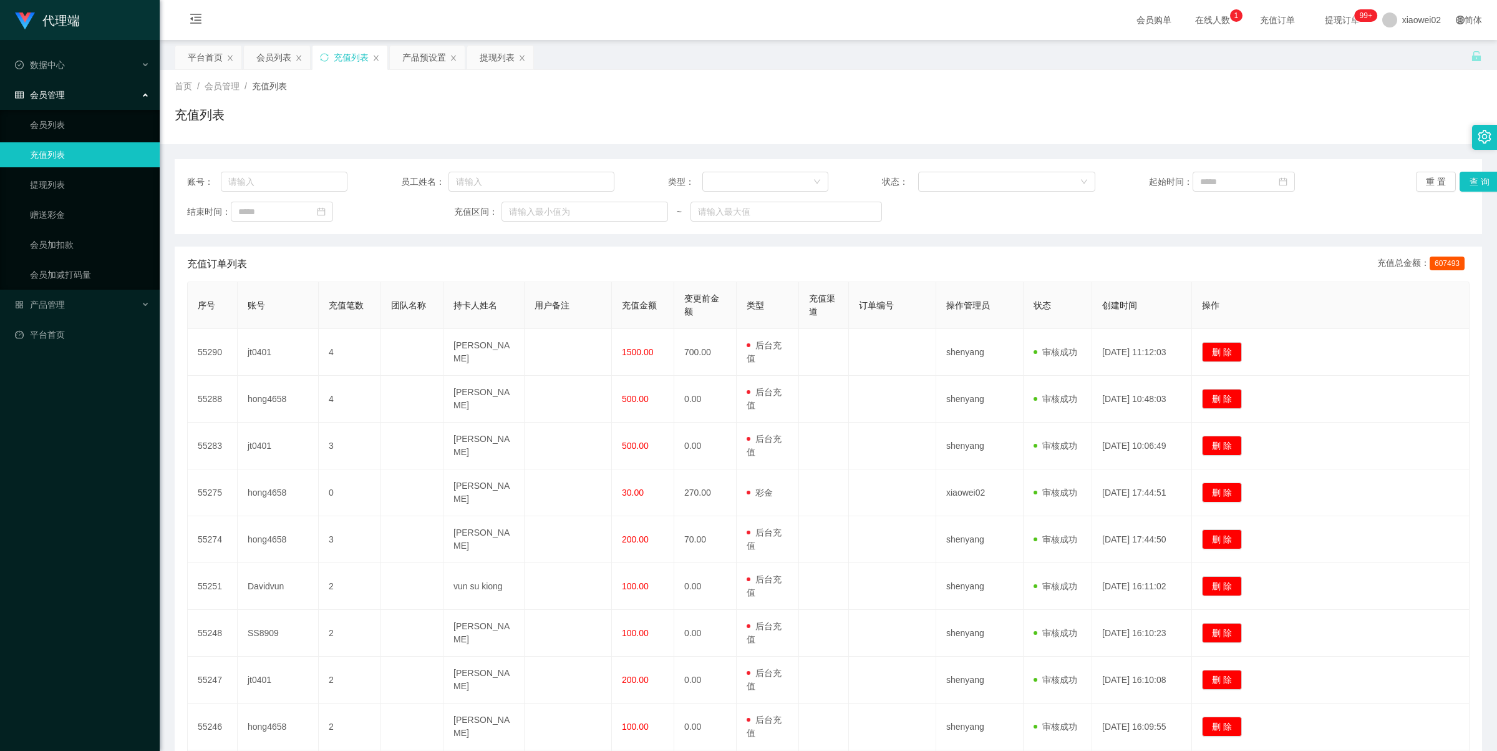
click at [119, 17] on div "代理端" at bounding box center [80, 20] width 160 height 40
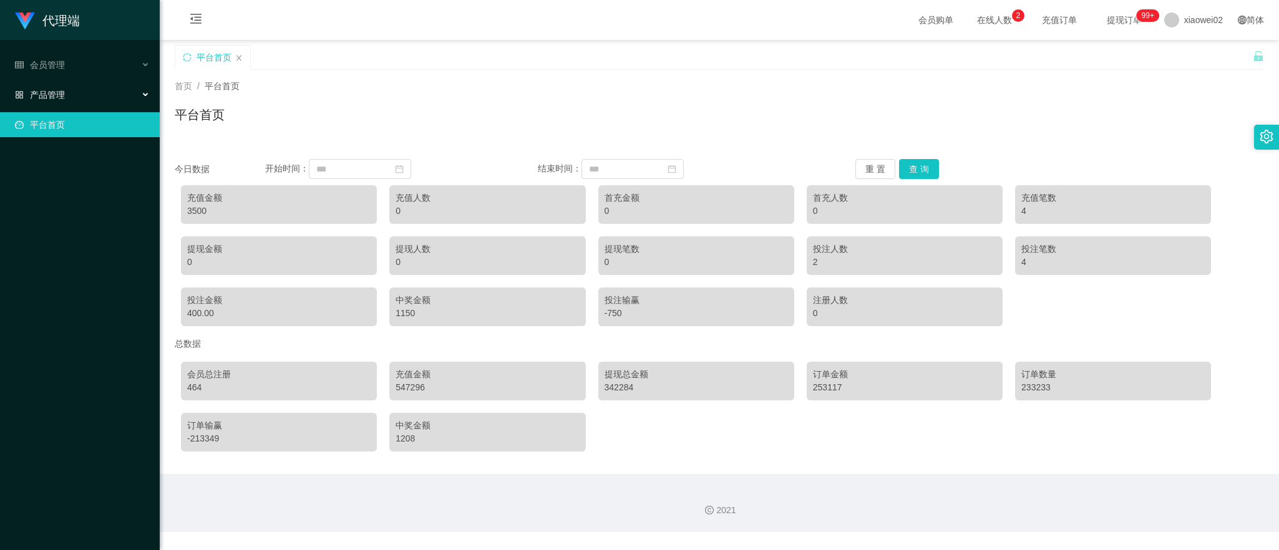
click at [72, 100] on div "产品管理" at bounding box center [80, 94] width 160 height 25
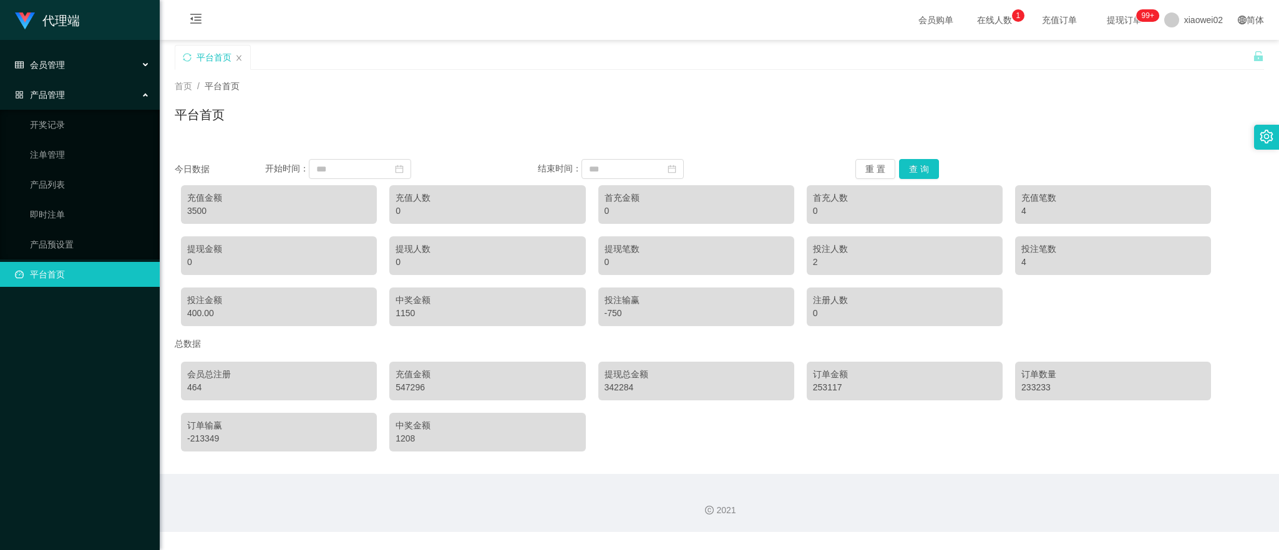
click at [76, 61] on div "会员管理" at bounding box center [80, 64] width 160 height 25
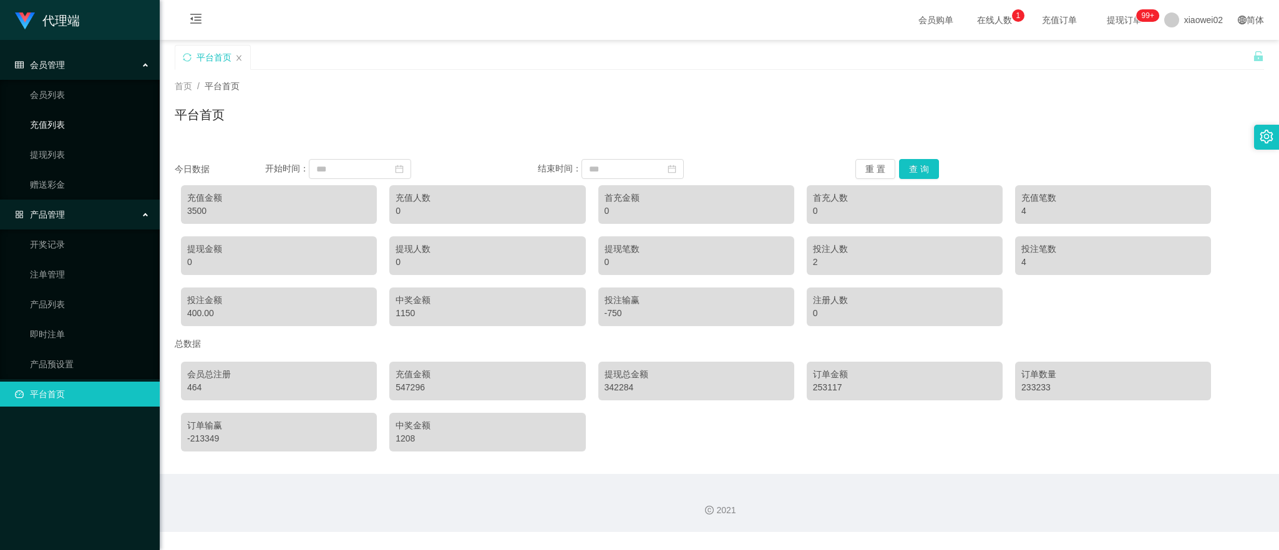
click at [75, 123] on link "充值列表" at bounding box center [90, 124] width 120 height 25
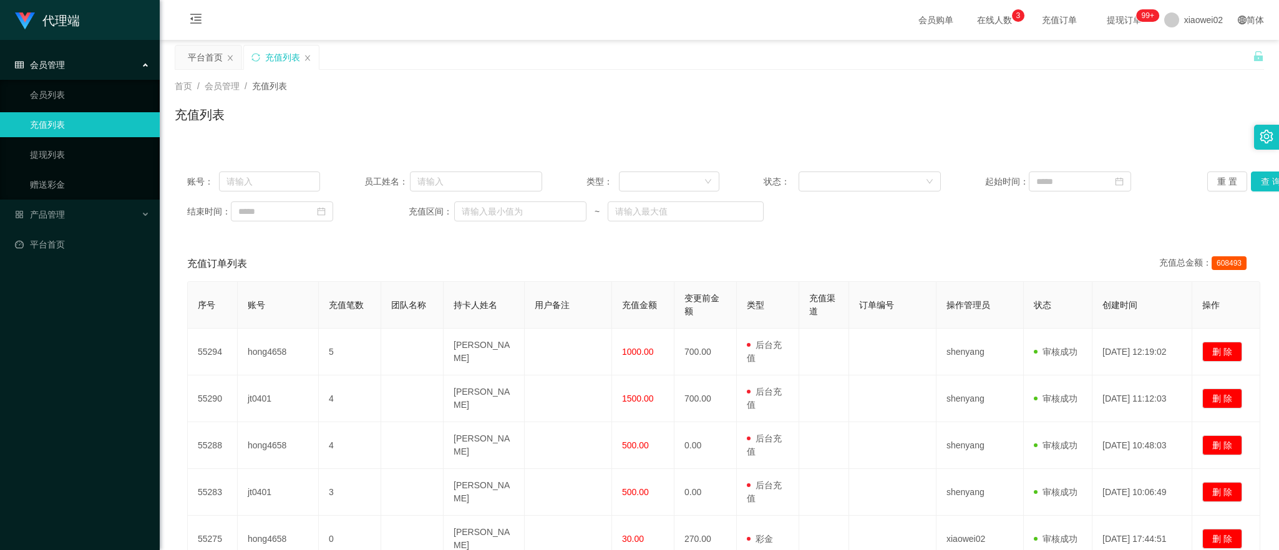
click at [64, 128] on link "充值列表" at bounding box center [90, 124] width 120 height 25
